Goal: Register for event/course

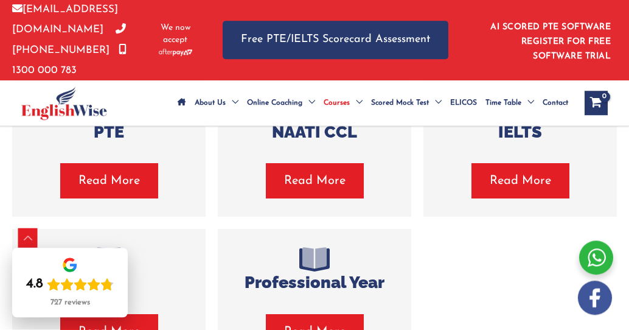
scroll to position [321, 0]
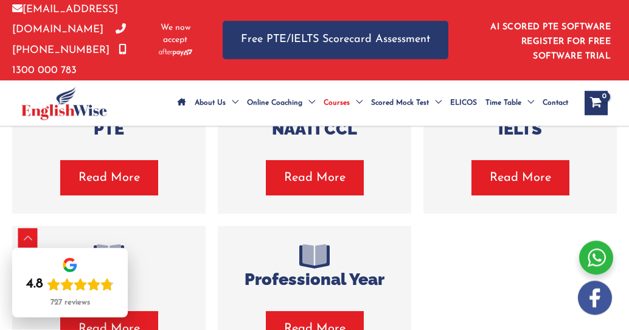
click at [122, 187] on span "Read More" at bounding box center [108, 178] width 61 height 17
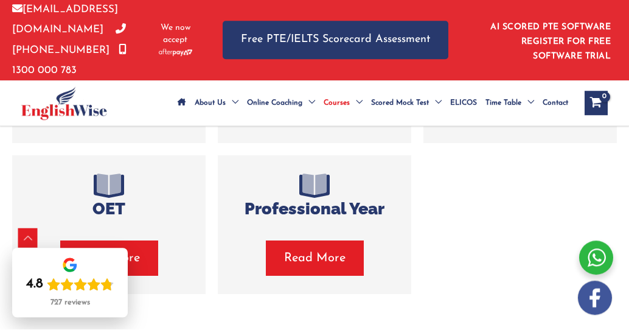
scroll to position [441, 0]
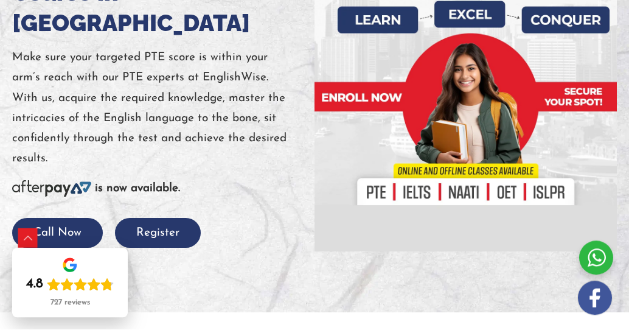
scroll to position [264, 0]
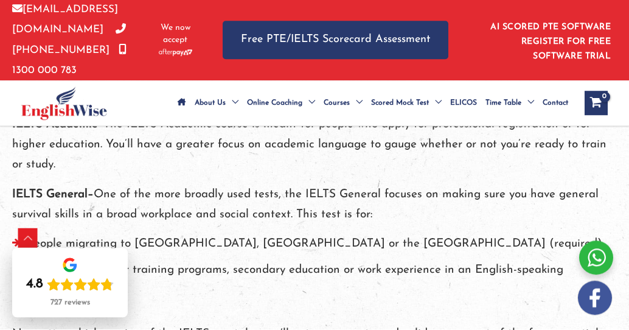
scroll to position [441, 0]
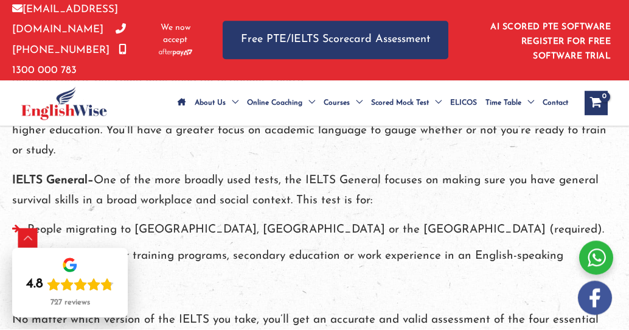
click at [15, 245] on li "People migrating to Canada, Australia or the UK (required)." at bounding box center [314, 233] width 604 height 26
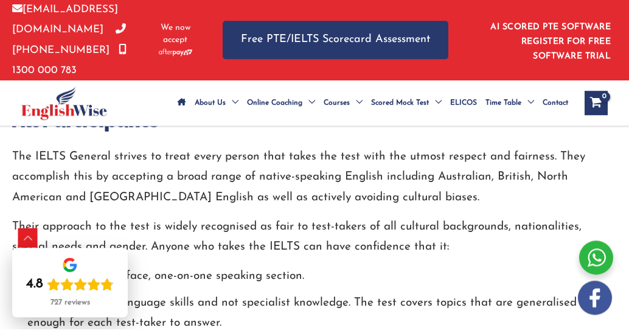
scroll to position [887, 0]
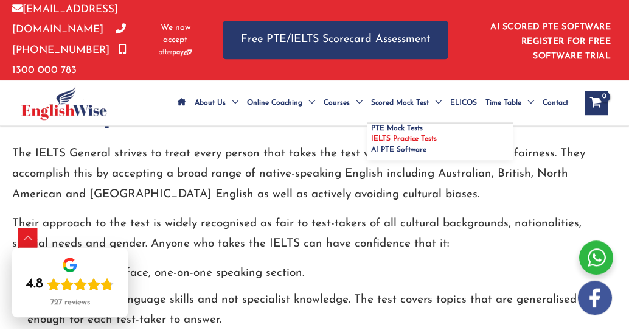
click at [387, 137] on span "IELTS Practice Tests" at bounding box center [404, 139] width 66 height 7
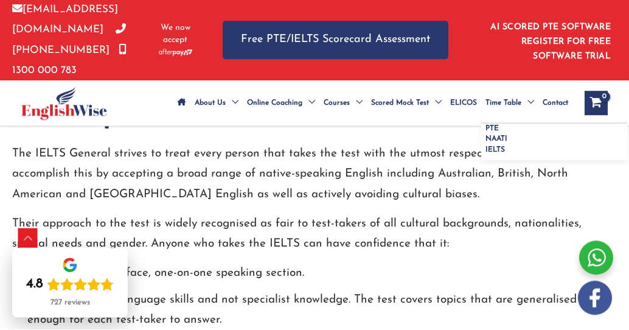
click at [487, 102] on span "Time Table" at bounding box center [503, 103] width 36 height 43
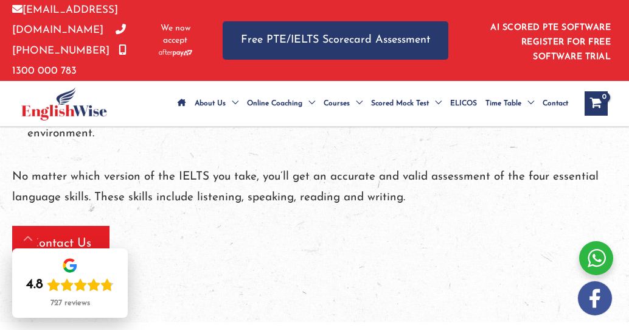
scroll to position [580, 0]
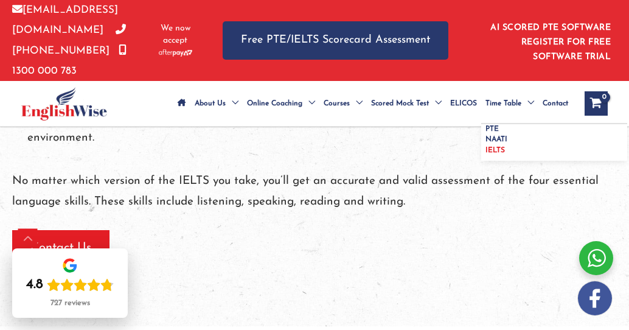
click at [496, 149] on span "IELTS" at bounding box center [494, 150] width 19 height 7
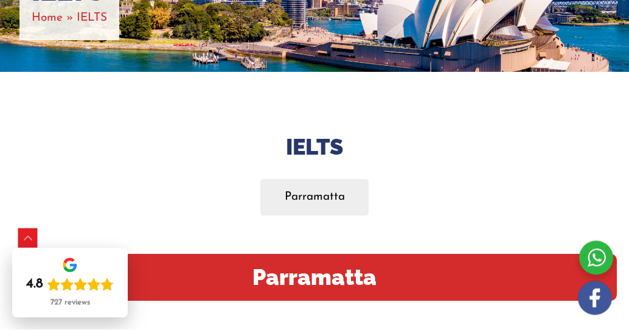
scroll to position [226, 0]
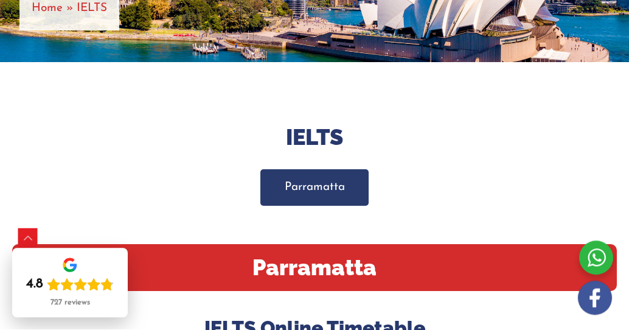
click at [336, 201] on link "Parramatta" at bounding box center [314, 188] width 109 height 36
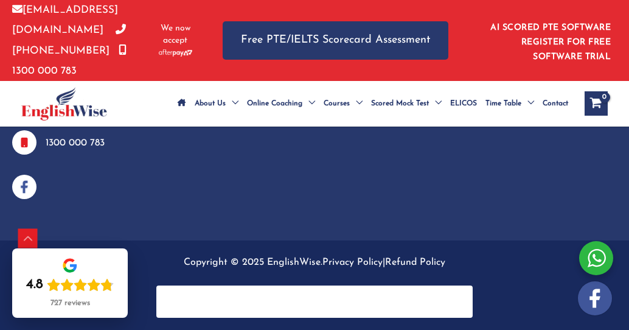
scroll to position [1771, 0]
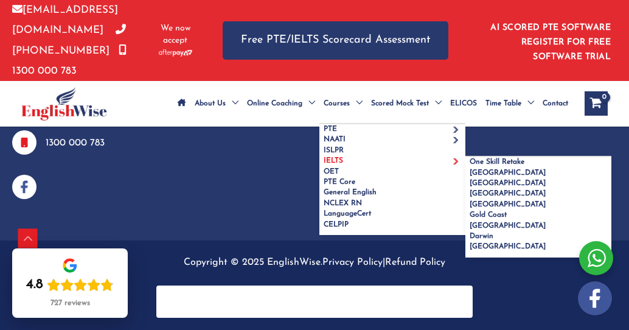
click at [324, 157] on span "IELTS" at bounding box center [333, 160] width 19 height 7
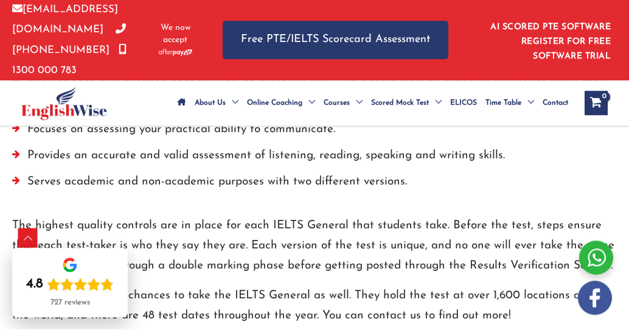
scroll to position [1151, 0]
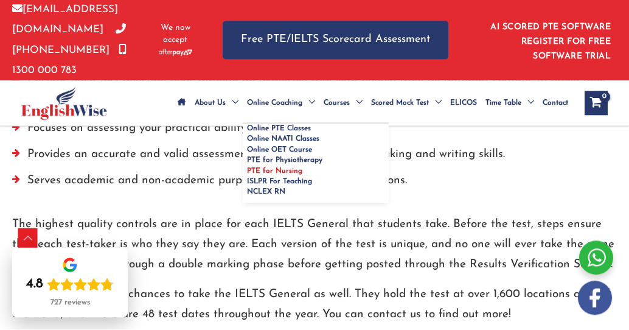
click at [247, 168] on span "PTE for Nursing" at bounding box center [274, 171] width 55 height 7
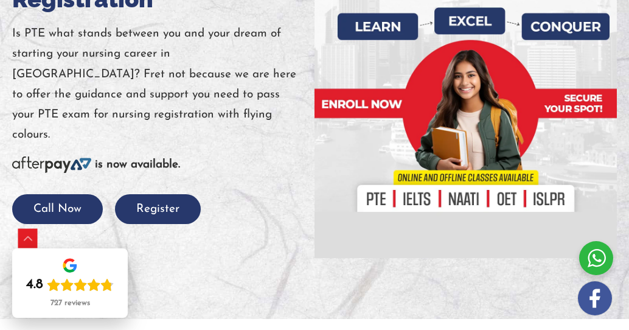
scroll to position [247, 0]
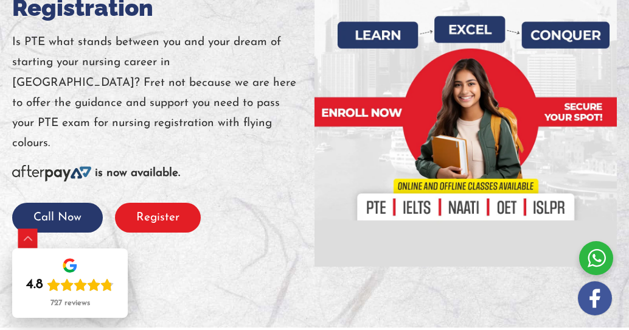
click at [151, 218] on button "Register" at bounding box center [158, 218] width 86 height 30
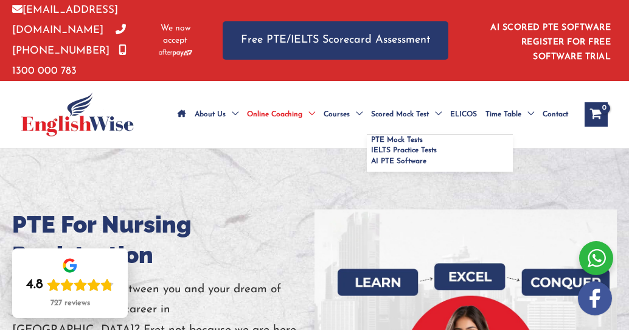
scroll to position [0, 0]
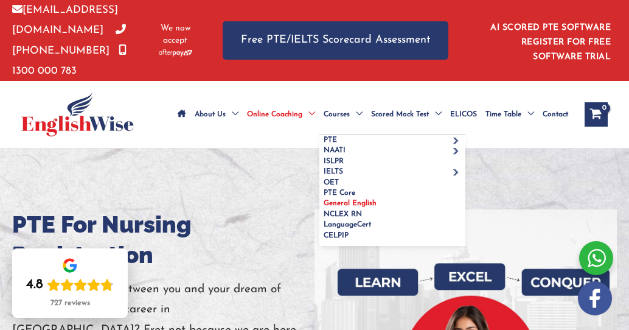
click at [360, 199] on span "General English" at bounding box center [350, 202] width 53 height 7
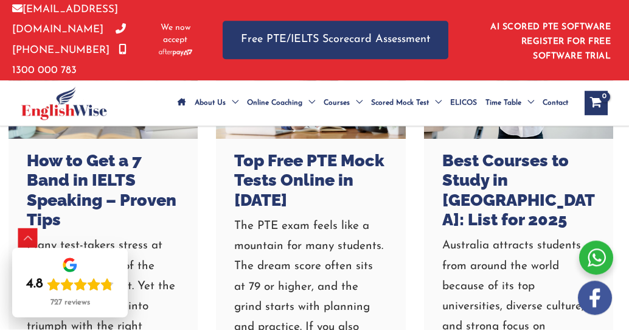
scroll to position [2096, 4]
